Goal: Task Accomplishment & Management: Manage account settings

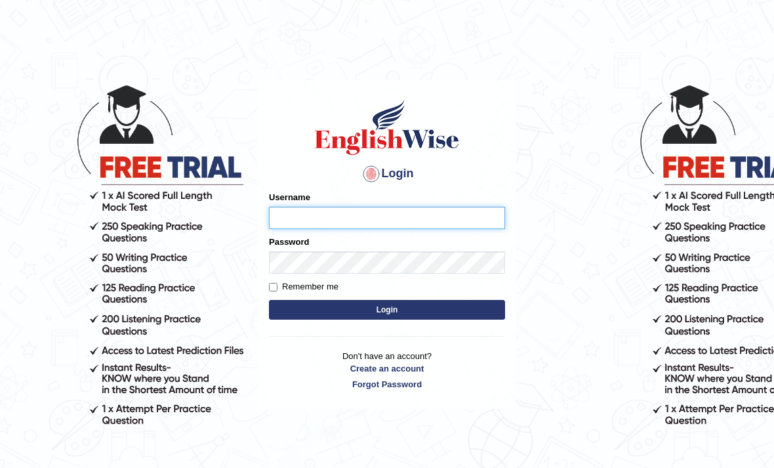
type input "Elle0529"
click at [387, 310] on button "Login" at bounding box center [387, 310] width 236 height 20
type input "Elle0529"
click at [465, 310] on button "Login" at bounding box center [387, 310] width 236 height 20
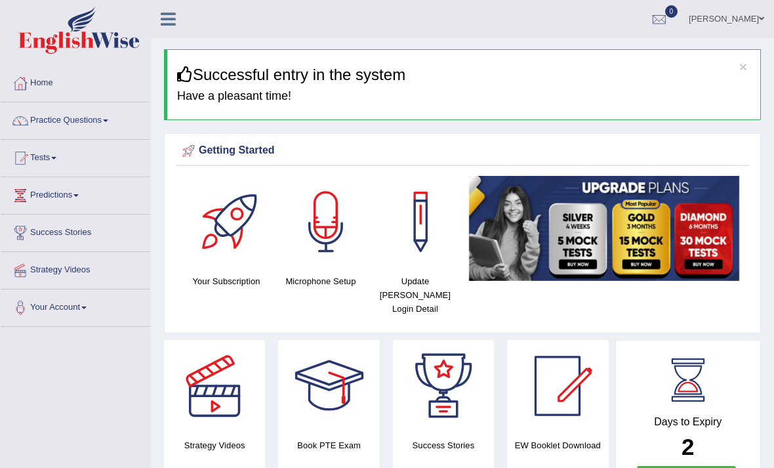
click at [43, 127] on link "Practice Questions" at bounding box center [76, 118] width 150 height 33
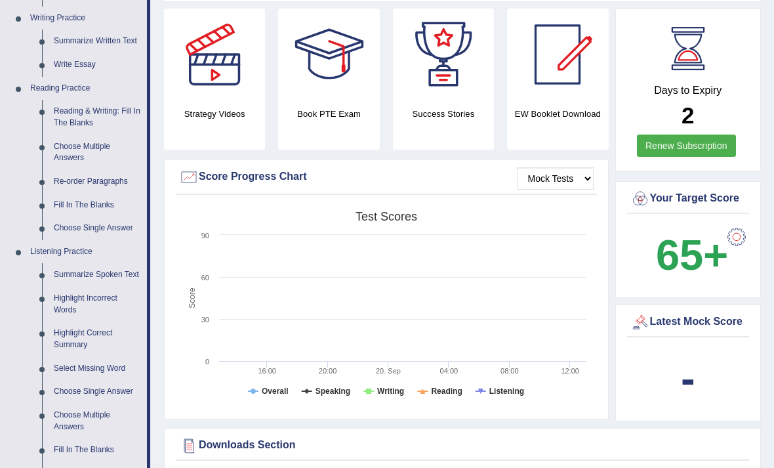
click at [209, 91] on div at bounding box center [387, 234] width 774 height 468
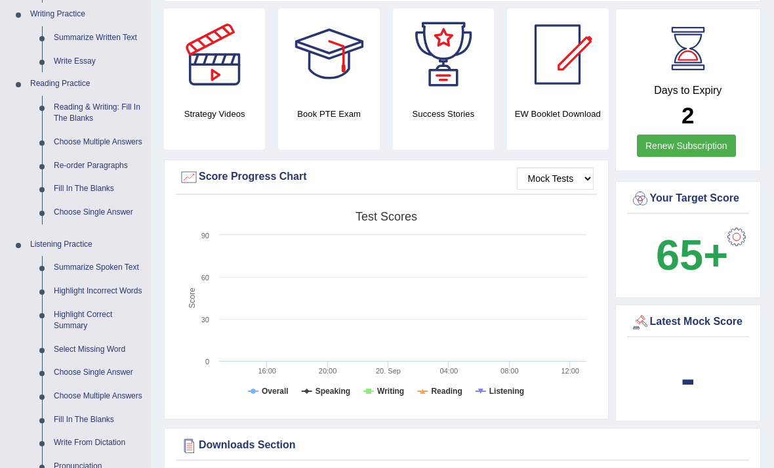
scroll to position [331, 0]
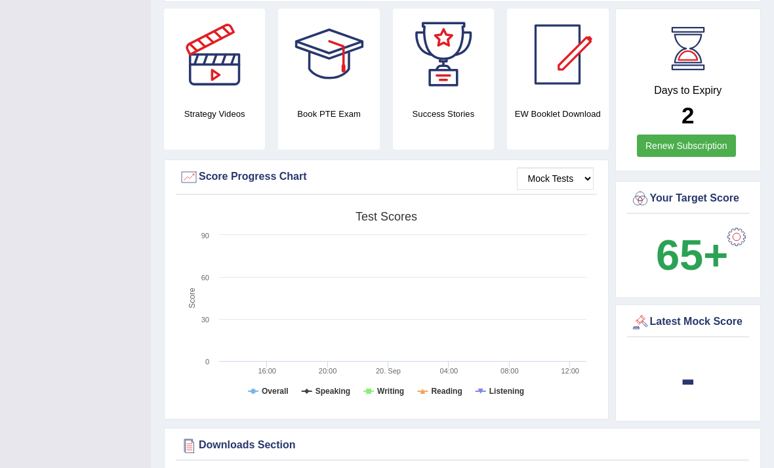
click at [207, 77] on div at bounding box center [215, 55] width 92 height 92
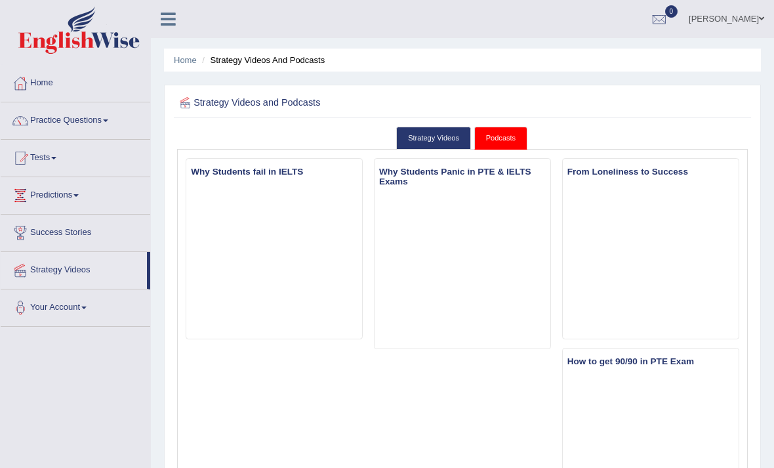
click at [106, 126] on link "Practice Questions" at bounding box center [76, 118] width 150 height 33
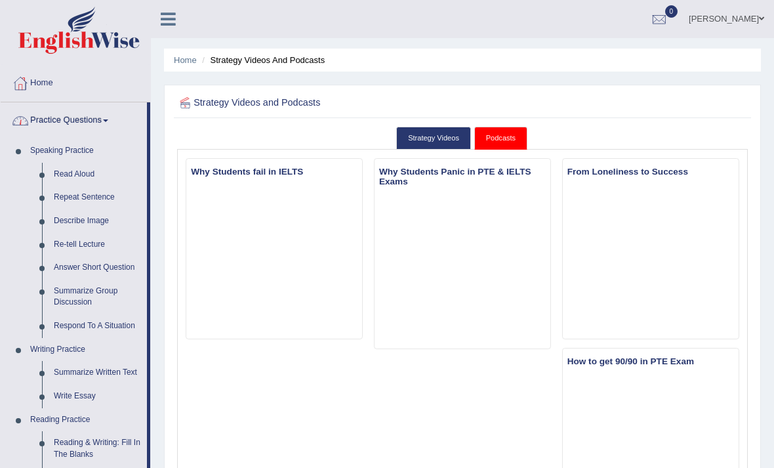
click at [70, 177] on div at bounding box center [387, 234] width 774 height 468
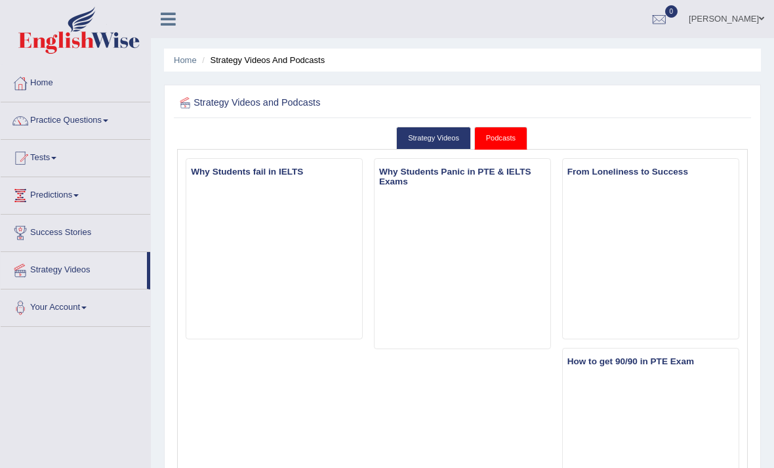
click at [62, 126] on link "Practice Questions" at bounding box center [76, 118] width 150 height 33
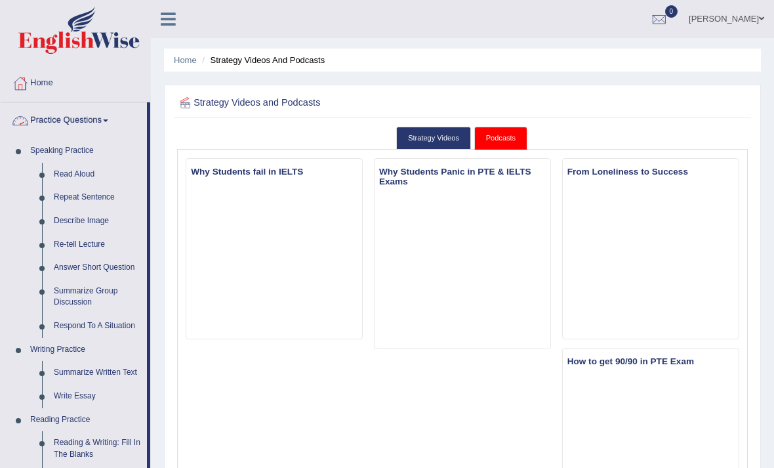
click at [72, 175] on div at bounding box center [387, 234] width 774 height 468
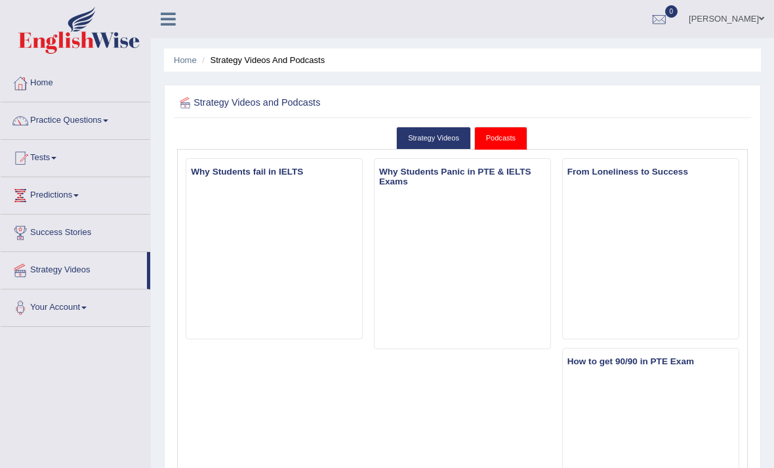
click at [66, 153] on link "Tests" at bounding box center [76, 156] width 150 height 33
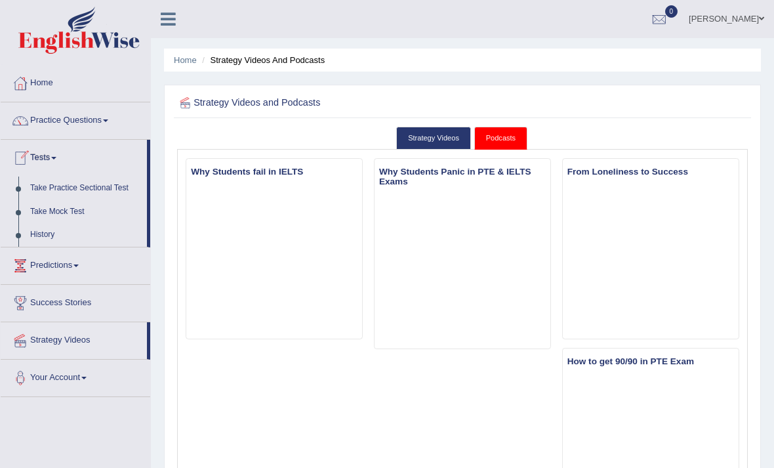
click at [43, 185] on div at bounding box center [387, 234] width 774 height 468
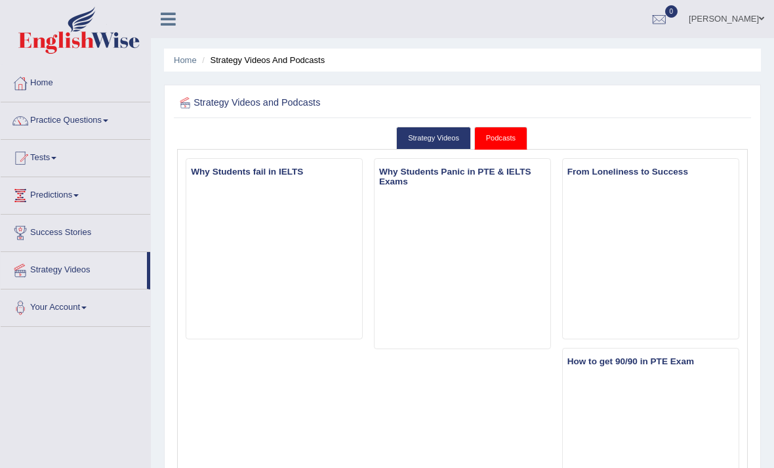
click at [52, 161] on link "Tests" at bounding box center [76, 156] width 150 height 33
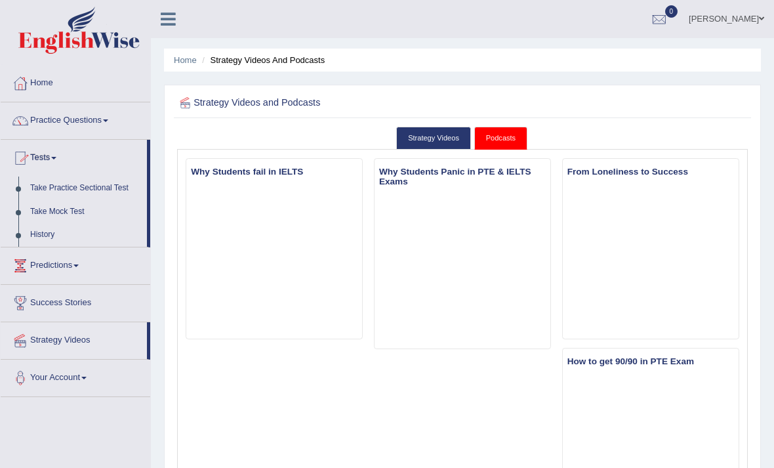
click at [45, 112] on div at bounding box center [387, 234] width 774 height 468
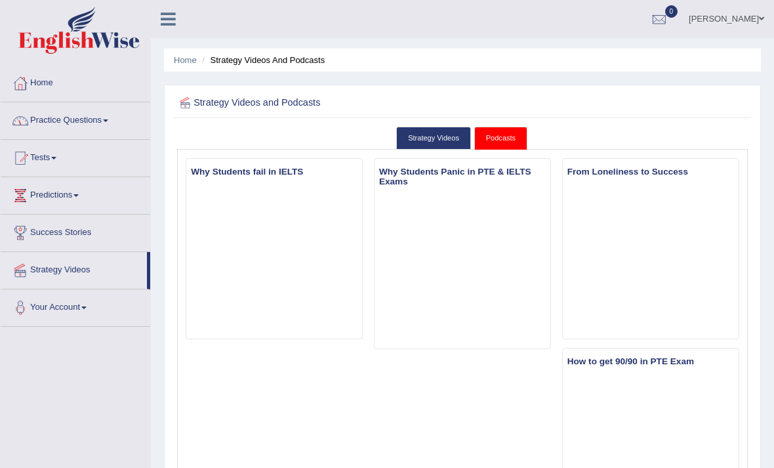
click at [119, 116] on link "Practice Questions" at bounding box center [76, 118] width 150 height 33
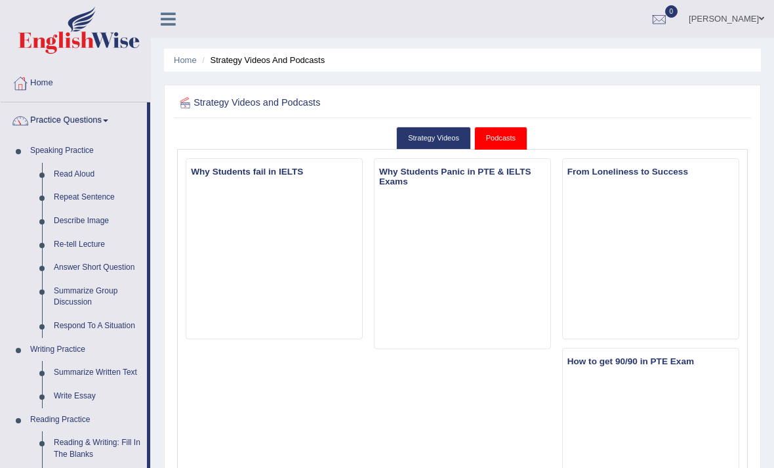
click at [47, 148] on div at bounding box center [387, 234] width 774 height 468
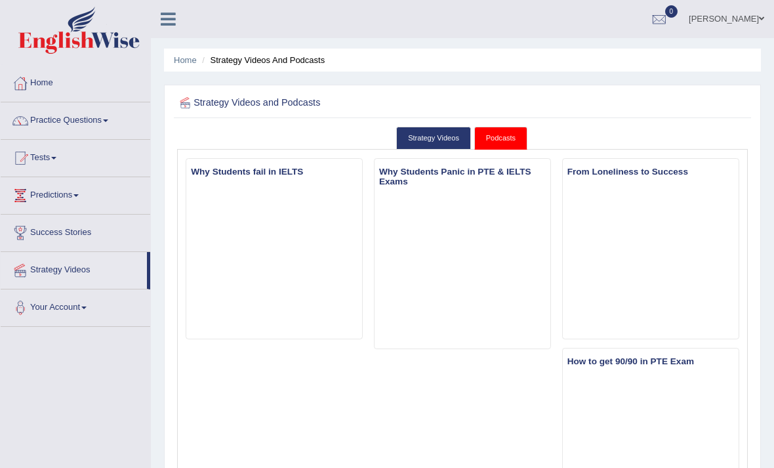
click at [38, 117] on link "Practice Questions" at bounding box center [76, 118] width 150 height 33
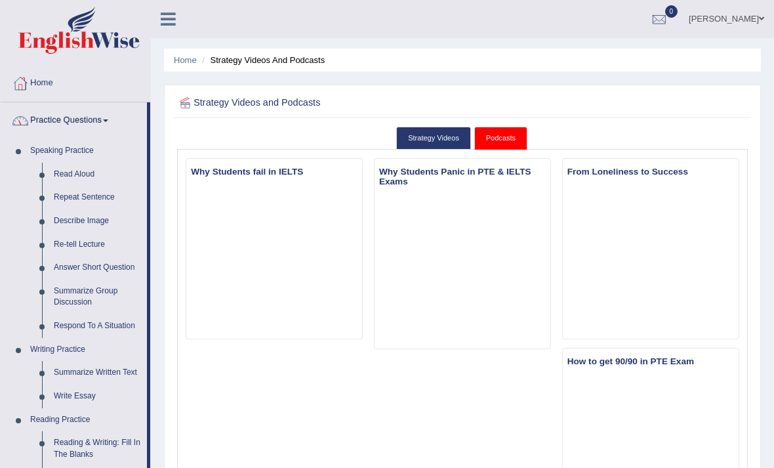
click at [96, 171] on div at bounding box center [387, 234] width 774 height 468
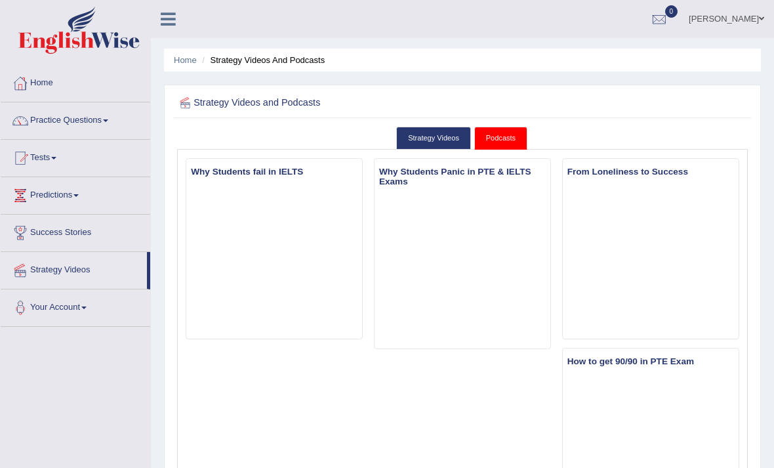
click at [42, 83] on link "Home" at bounding box center [76, 81] width 150 height 33
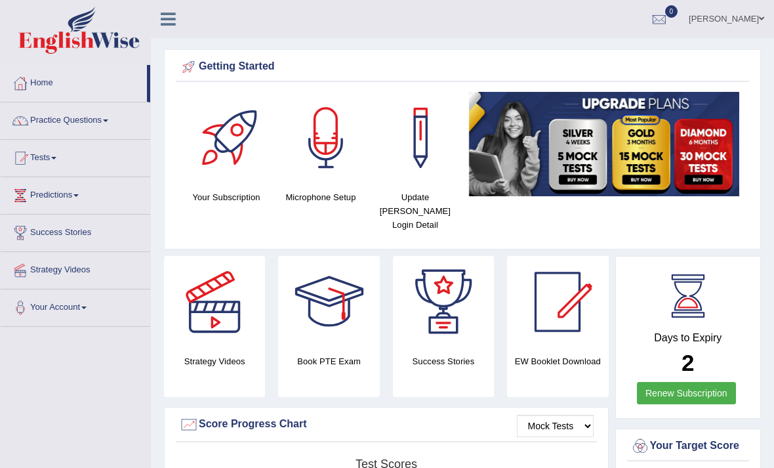
click at [41, 122] on link "Practice Questions" at bounding box center [76, 118] width 150 height 33
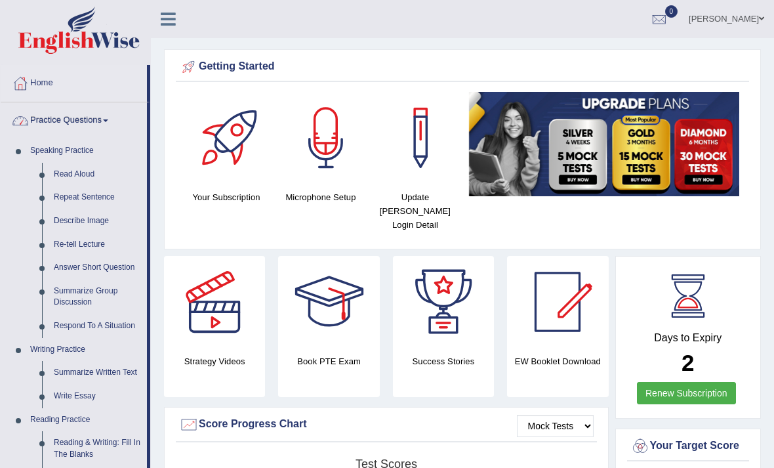
click at [76, 173] on div at bounding box center [387, 234] width 774 height 468
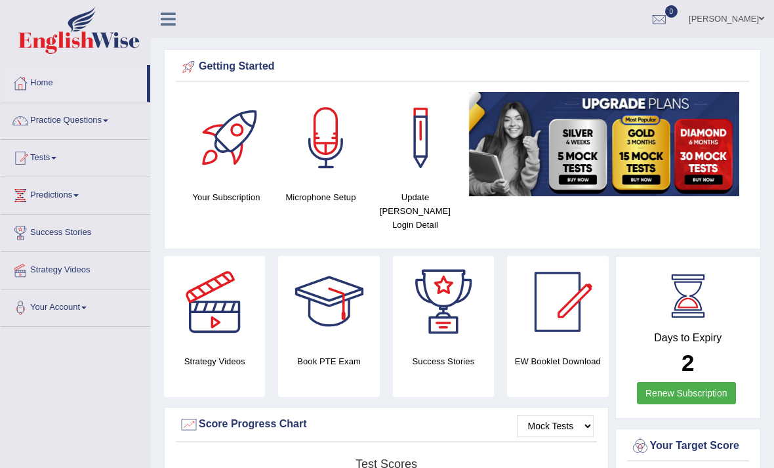
click at [49, 126] on link "Practice Questions" at bounding box center [76, 118] width 150 height 33
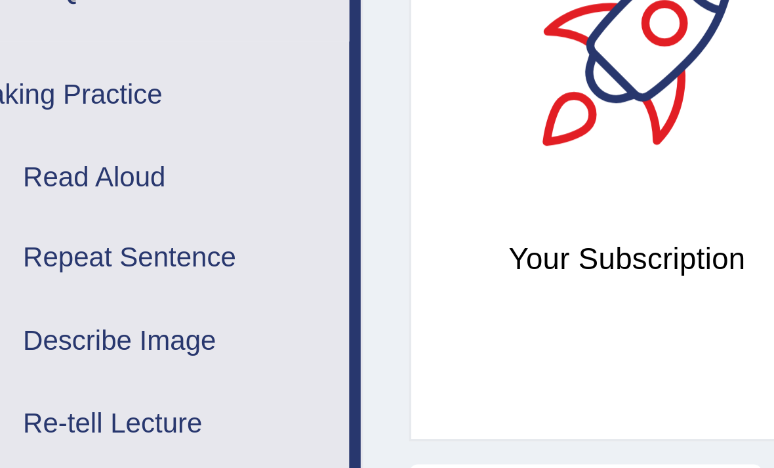
click at [35, 53] on div at bounding box center [387, 234] width 774 height 468
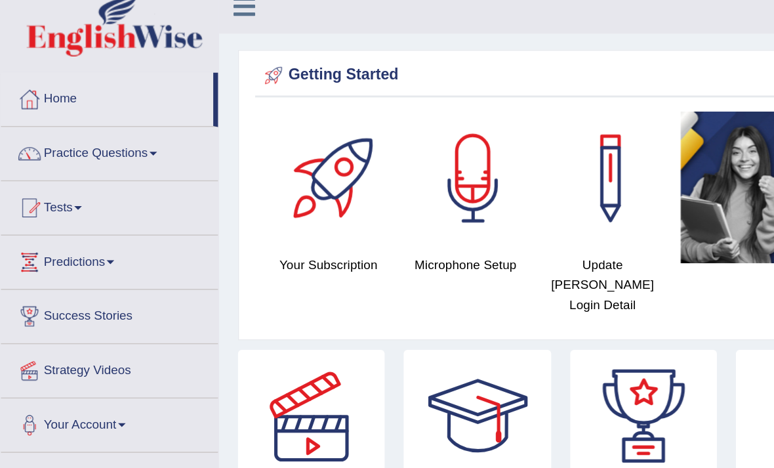
click at [255, 190] on h4 "Your Subscription" at bounding box center [226, 197] width 81 height 14
click at [248, 156] on div at bounding box center [232, 138] width 92 height 92
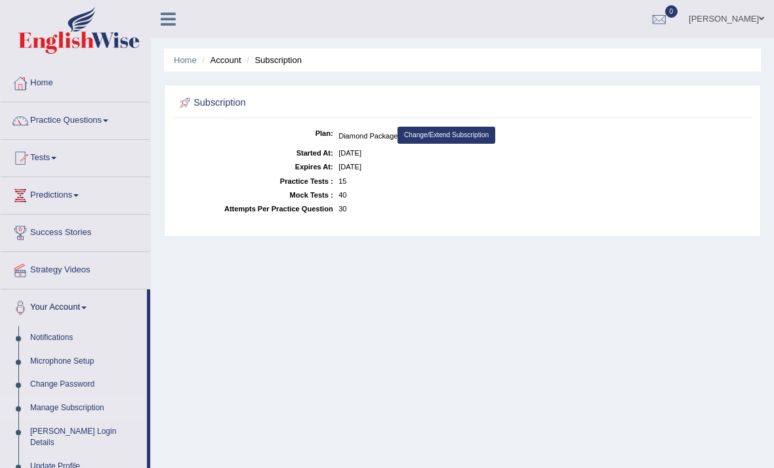
click at [44, 126] on link "Practice Questions" at bounding box center [76, 118] width 150 height 33
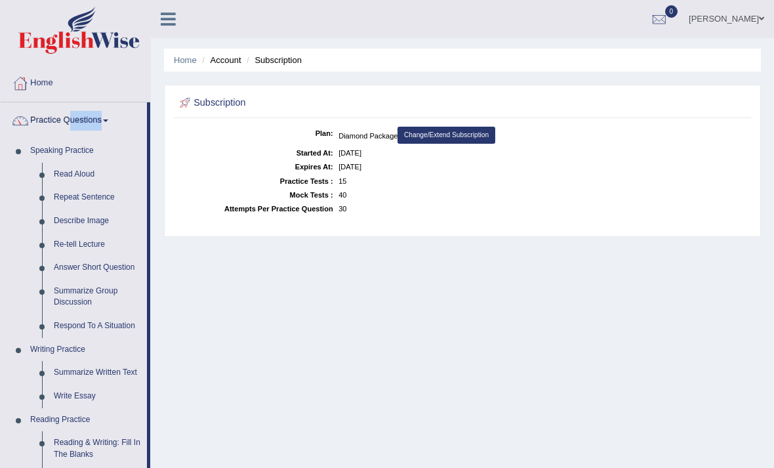
click at [69, 172] on div at bounding box center [387, 234] width 774 height 468
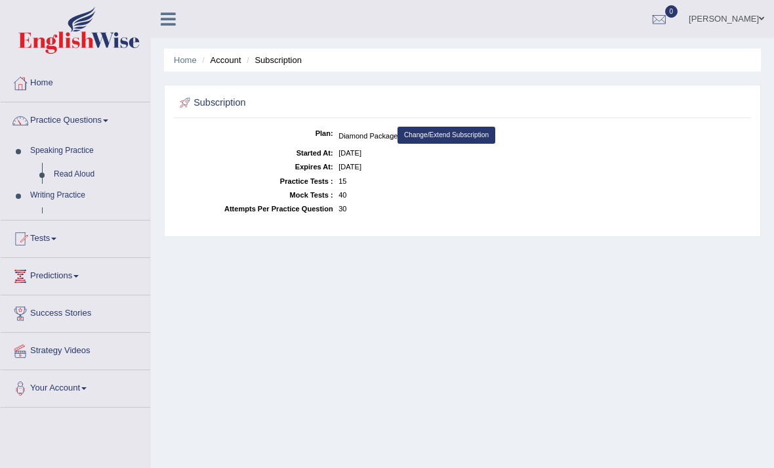
click at [66, 258] on link "Predictions" at bounding box center [76, 274] width 150 height 33
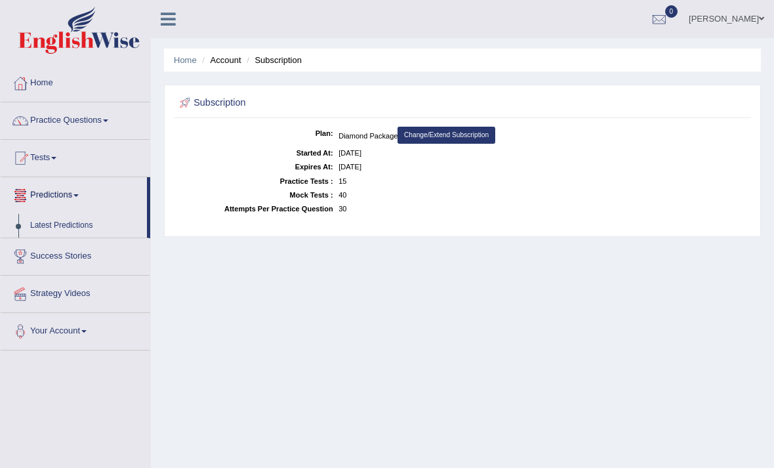
click at [37, 207] on div at bounding box center [387, 234] width 774 height 468
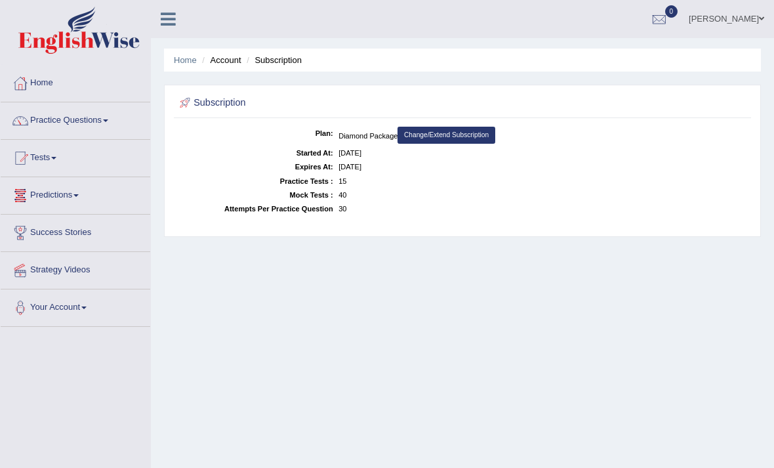
click at [30, 236] on link "Success Stories" at bounding box center [76, 231] width 150 height 33
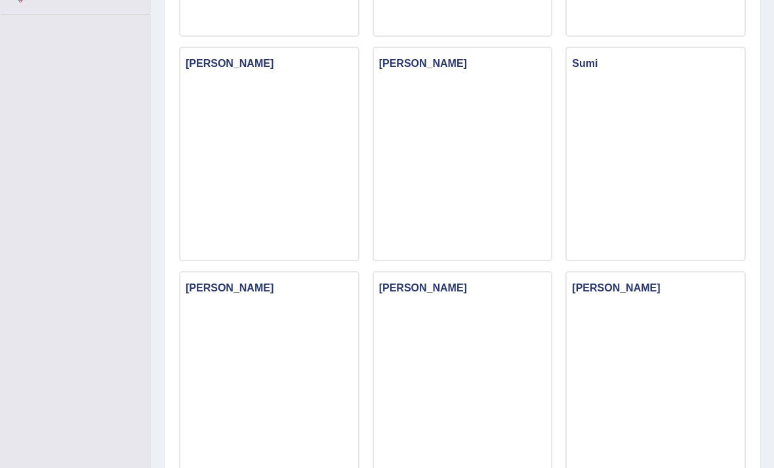
scroll to position [312, 0]
